Goal: Navigation & Orientation: Find specific page/section

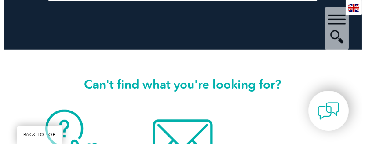
scroll to position [791, 0]
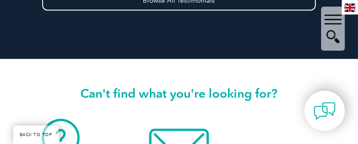
click at [333, 16] on div "▼" at bounding box center [333, 29] width 24 height 44
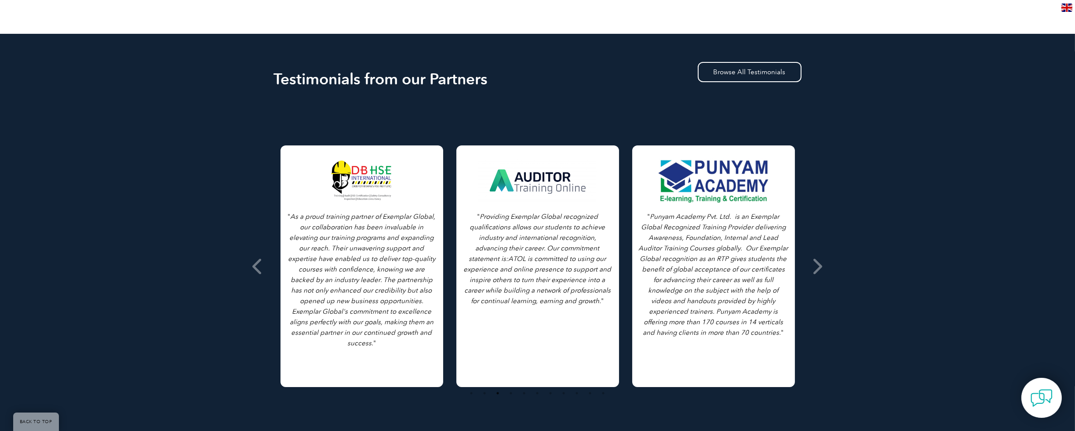
scroll to position [132, 0]
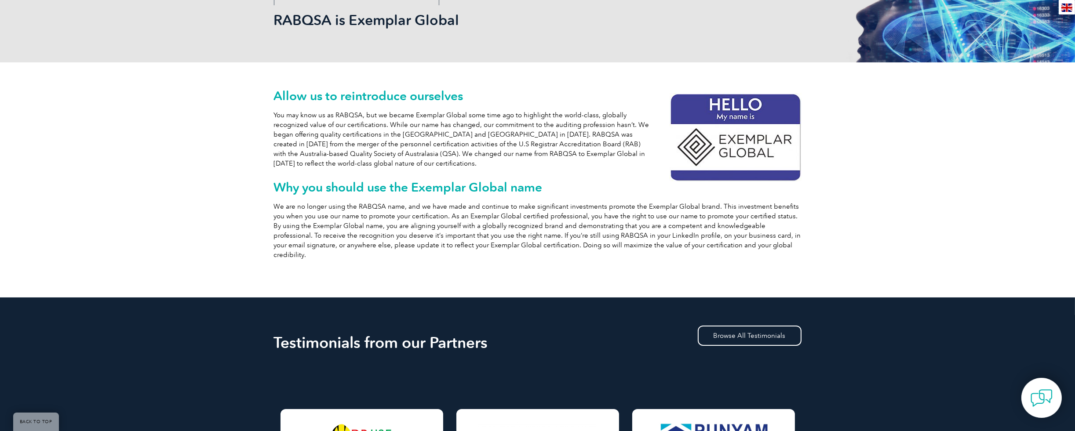
click at [358, 142] on img at bounding box center [736, 137] width 132 height 89
click at [358, 114] on img at bounding box center [736, 137] width 132 height 89
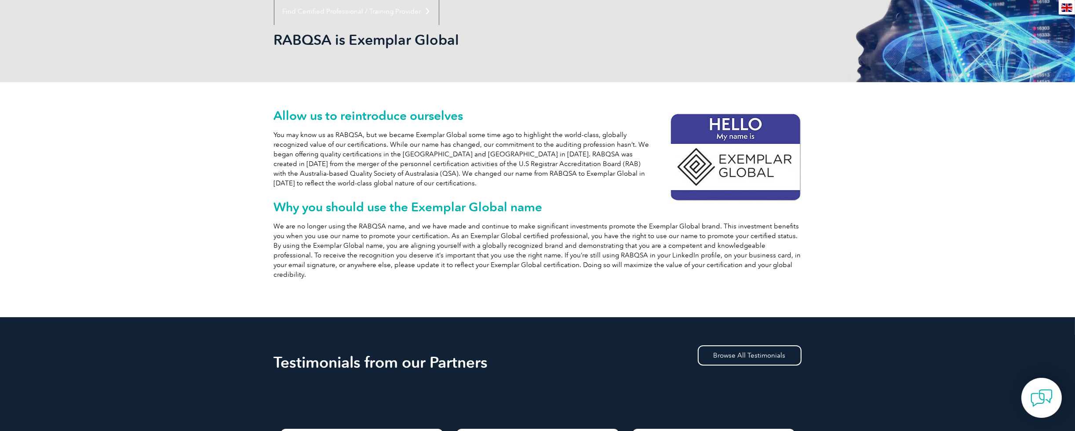
scroll to position [0, 0]
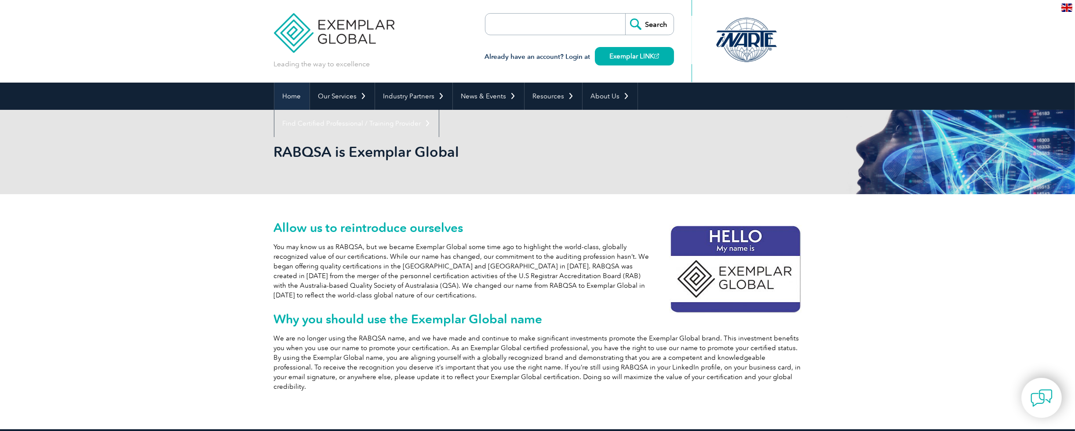
click at [293, 93] on link "Home" at bounding box center [291, 96] width 35 height 27
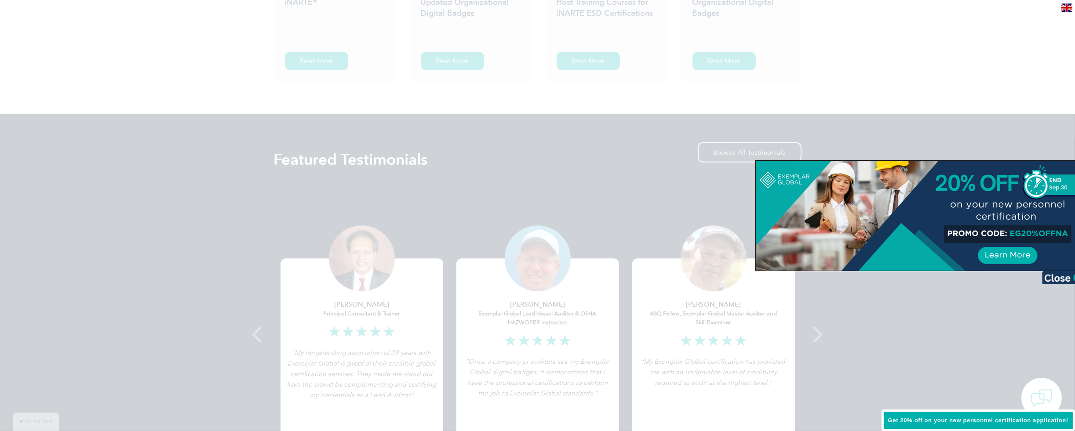
scroll to position [1582, 0]
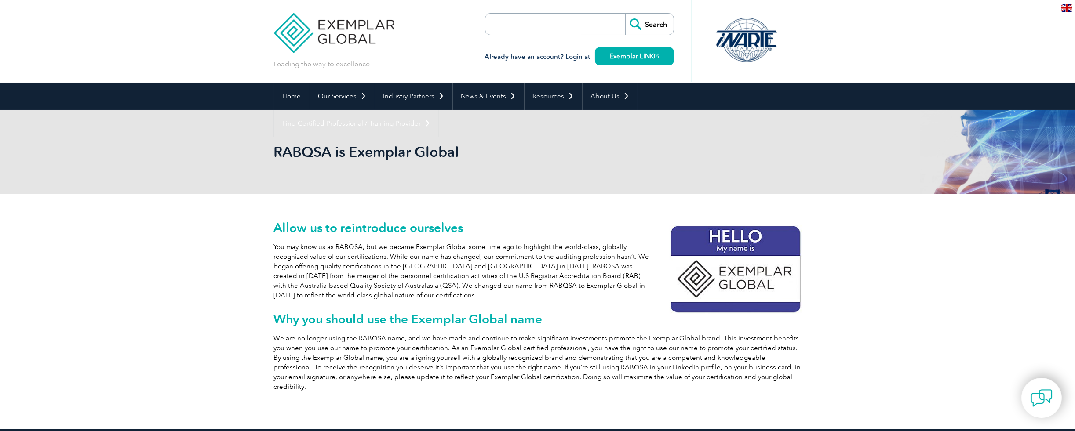
click at [740, 34] on div at bounding box center [745, 40] width 87 height 48
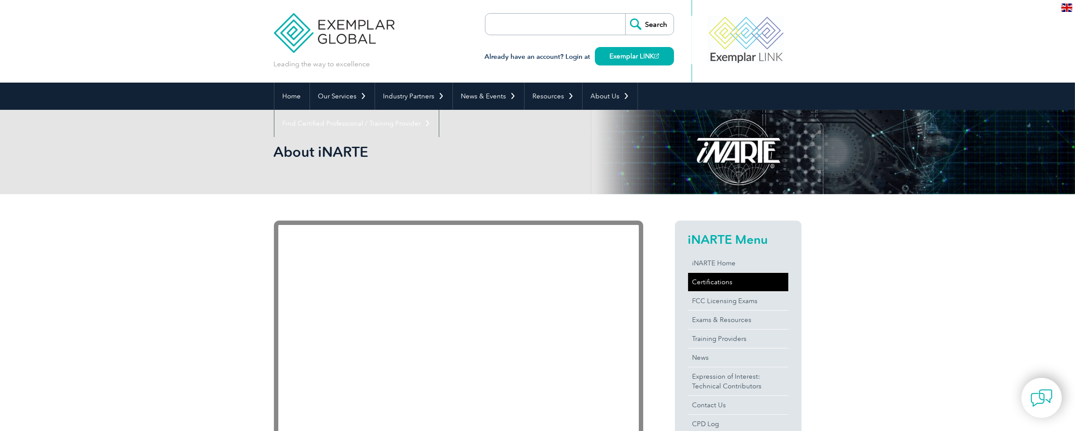
click at [710, 282] on link "Certifications" at bounding box center [738, 282] width 100 height 18
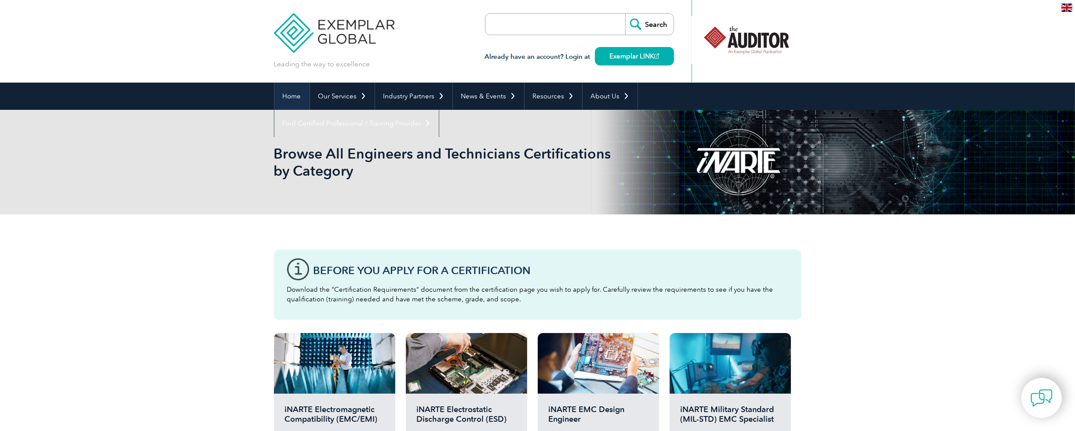
click at [296, 92] on link "Home" at bounding box center [291, 96] width 35 height 27
